Goal: Navigation & Orientation: Find specific page/section

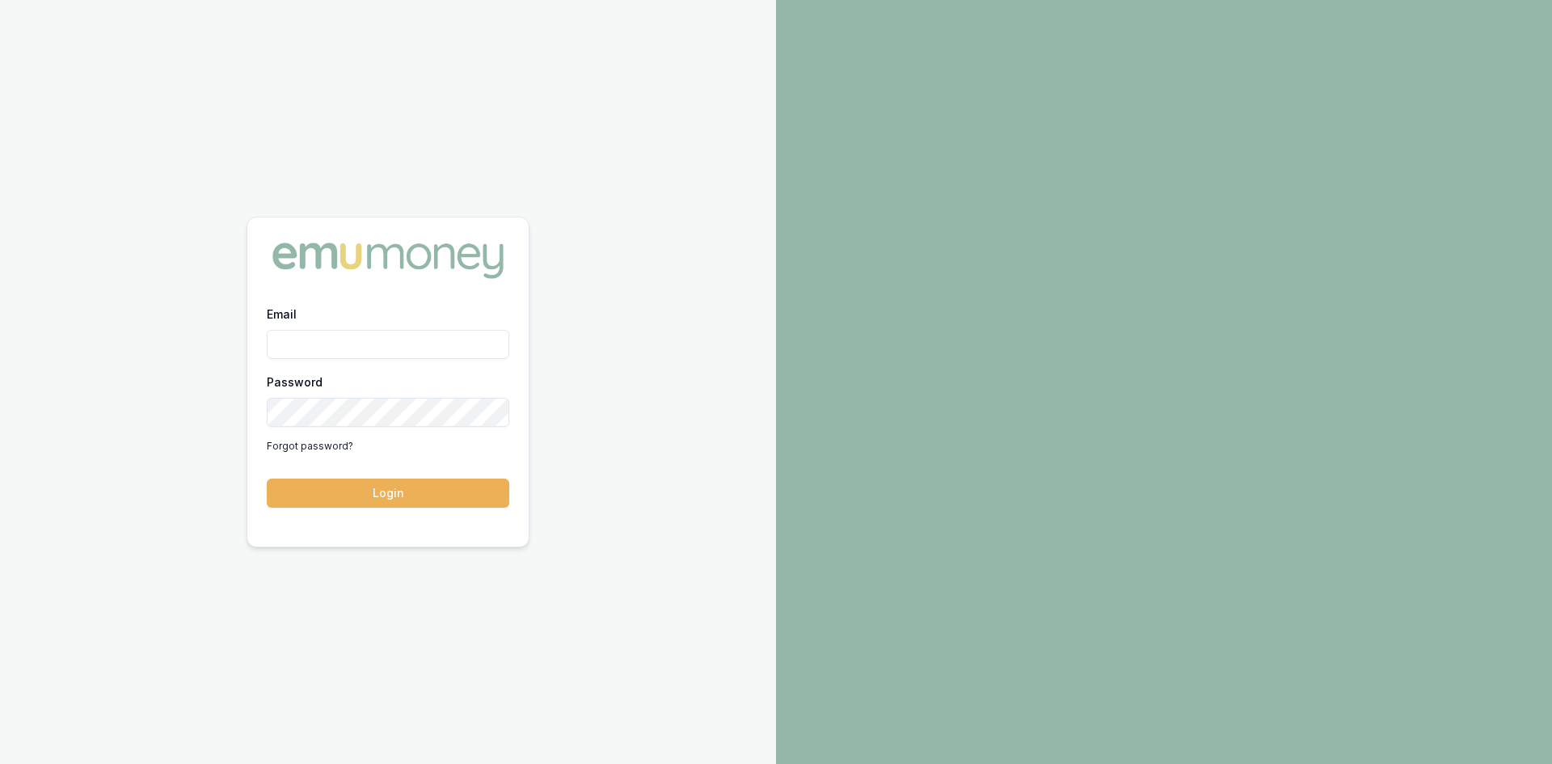
type input "[PERSON_NAME][EMAIL_ADDRESS][DOMAIN_NAME]"
click at [386, 498] on button "Login" at bounding box center [388, 492] width 242 height 29
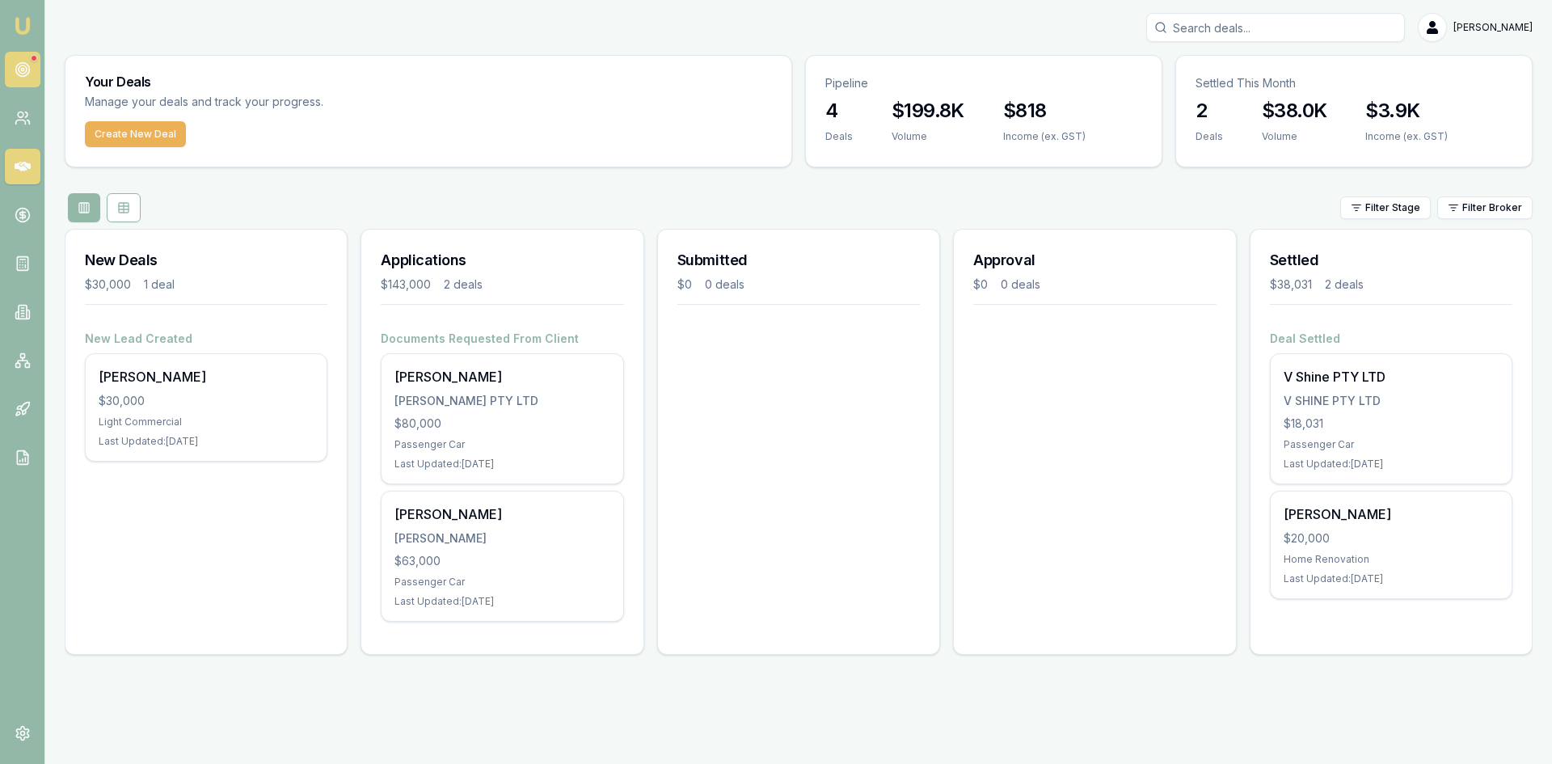
click at [19, 70] on circle at bounding box center [23, 69] width 8 height 8
